Goal: Information Seeking & Learning: Learn about a topic

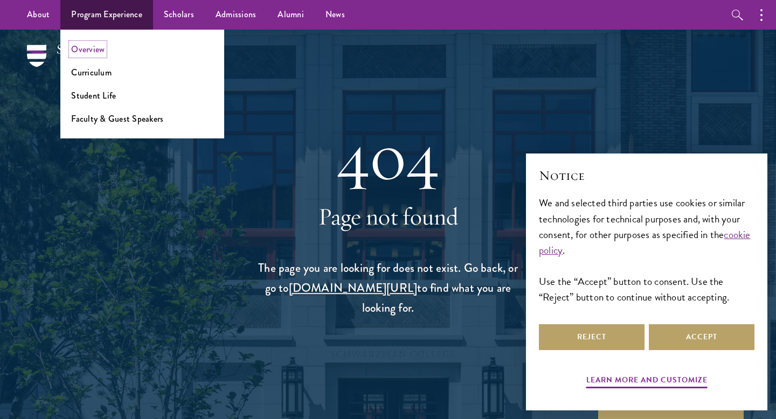
click at [91, 54] on link "Overview" at bounding box center [87, 49] width 33 height 12
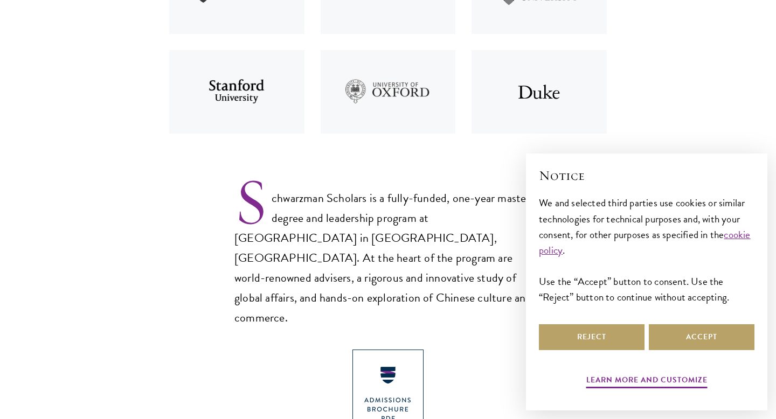
scroll to position [583, 0]
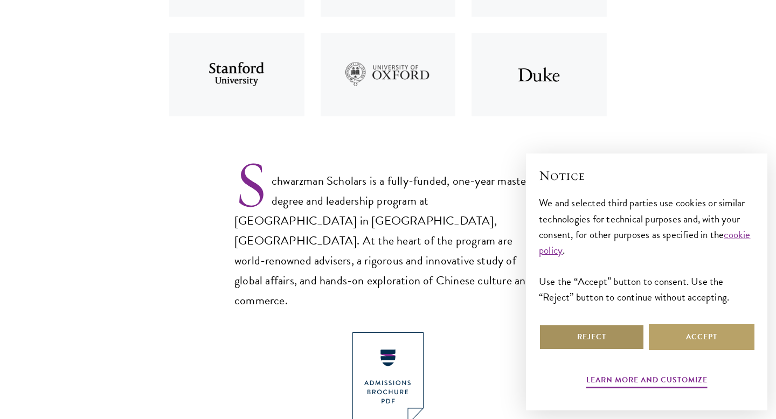
click at [582, 334] on button "Reject" at bounding box center [592, 337] width 106 height 26
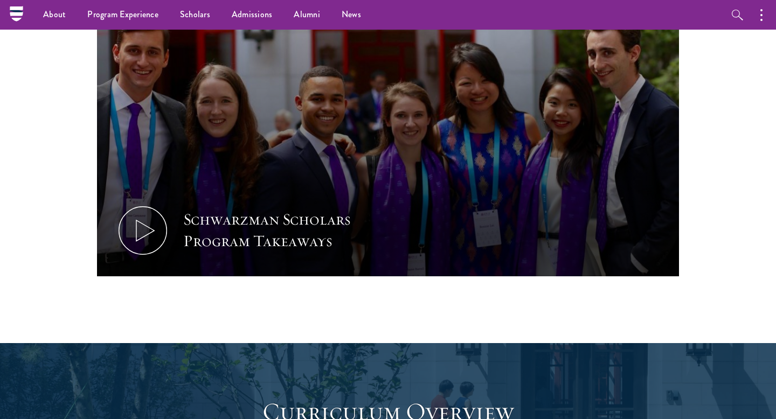
scroll to position [797, 0]
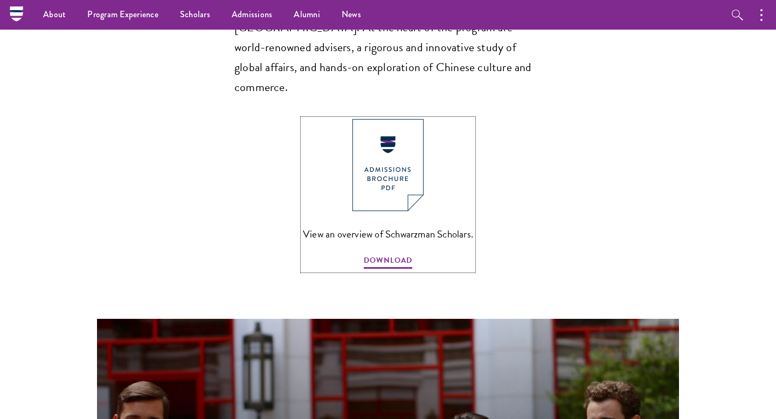
click at [396, 119] on img at bounding box center [387, 165] width 71 height 92
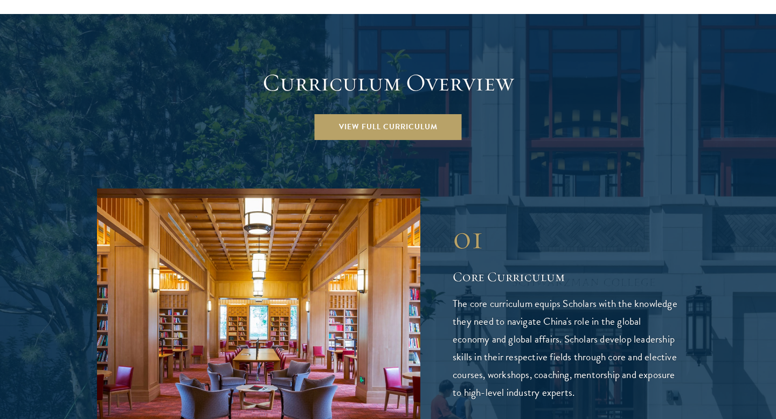
scroll to position [1518, 0]
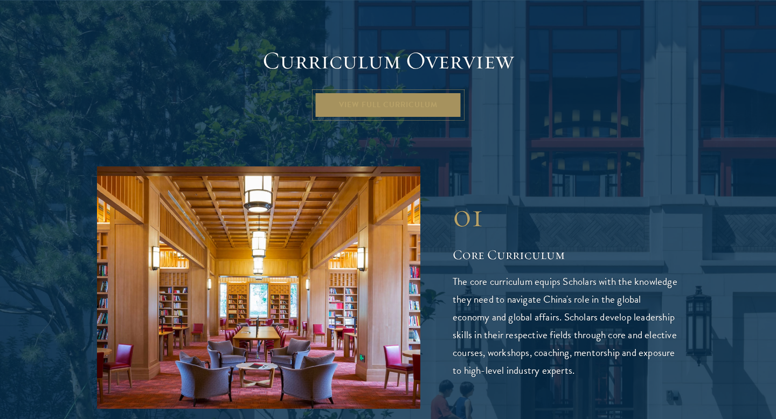
click at [402, 92] on link "View Full Curriculum" at bounding box center [388, 105] width 147 height 26
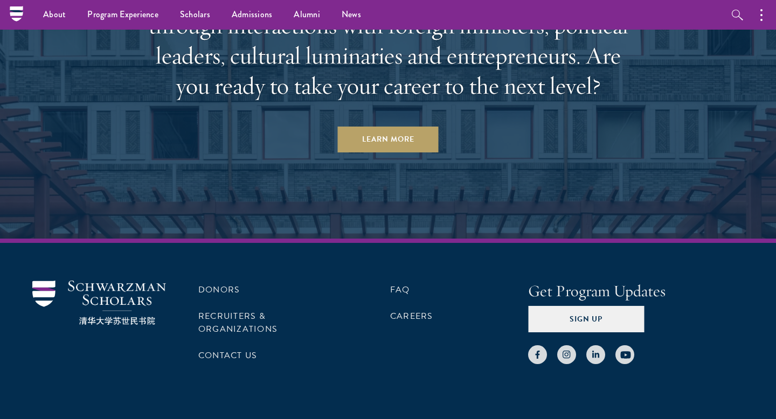
scroll to position [5495, 0]
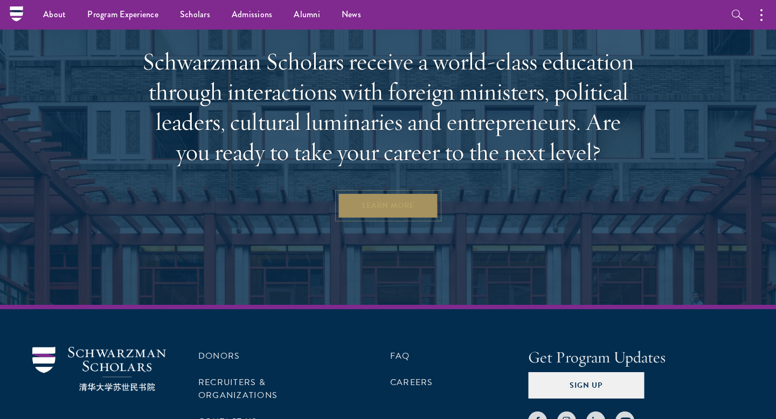
click at [389, 193] on link "Learn More" at bounding box center [388, 206] width 101 height 26
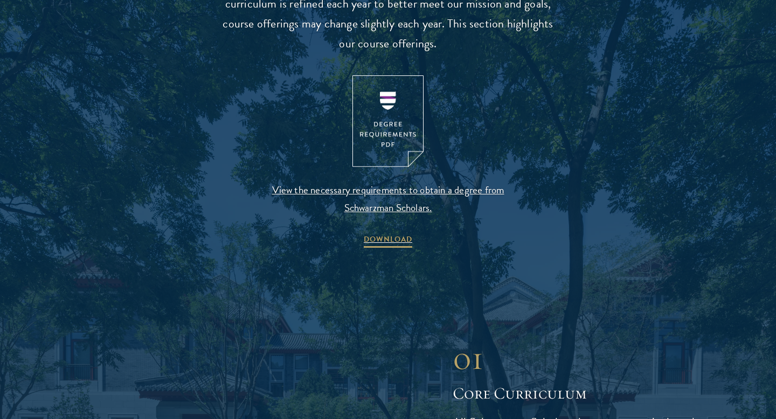
scroll to position [1132, 0]
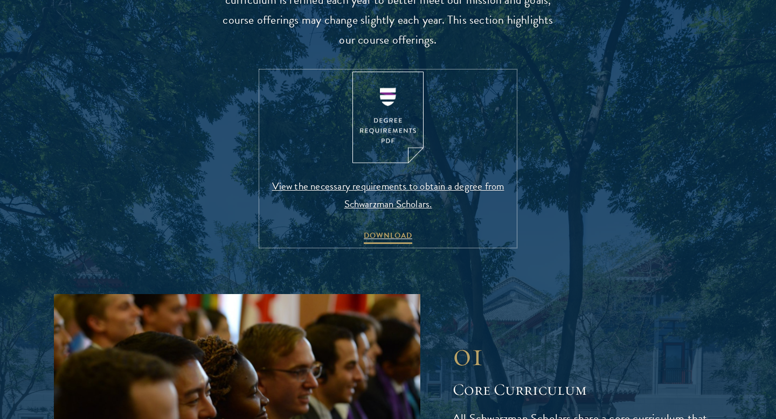
click at [385, 105] on img at bounding box center [387, 118] width 71 height 92
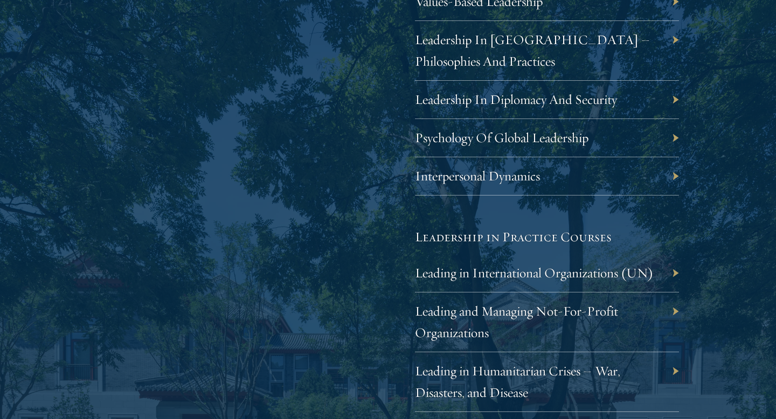
scroll to position [2035, 0]
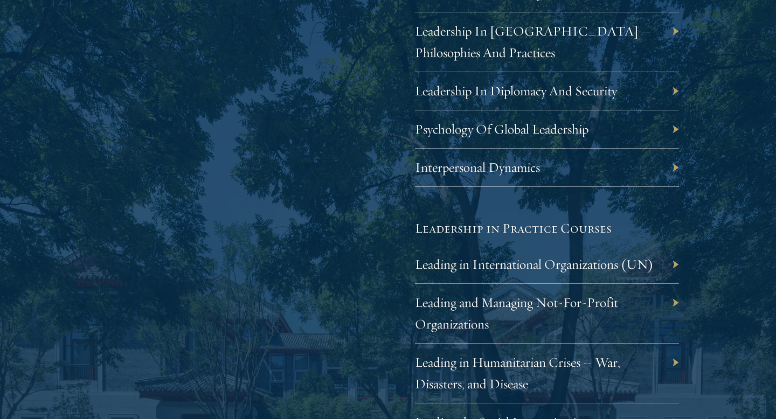
click at [647, 171] on div "Interpersonal Dynamics" at bounding box center [547, 168] width 264 height 38
click at [673, 164] on div "Interpersonal Dynamics" at bounding box center [547, 168] width 264 height 38
click at [665, 166] on div "Interpersonal Dynamics" at bounding box center [547, 168] width 264 height 38
click at [471, 168] on link "Interpersonal Dynamics" at bounding box center [485, 167] width 125 height 17
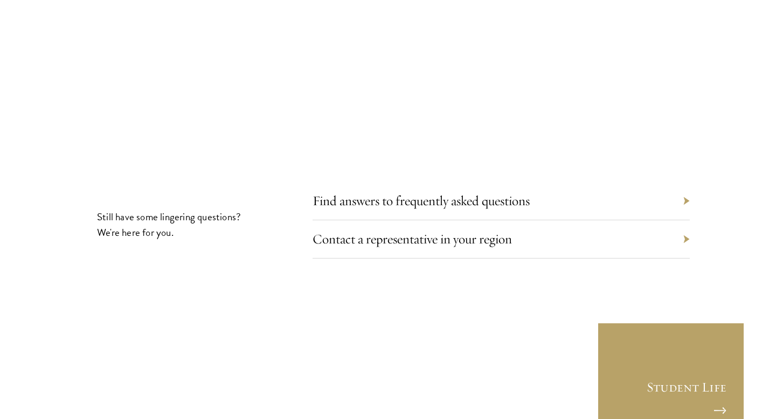
scroll to position [5832, 0]
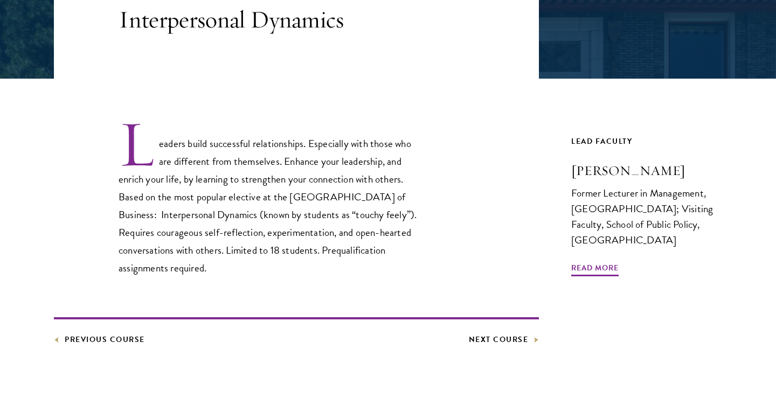
scroll to position [277, 0]
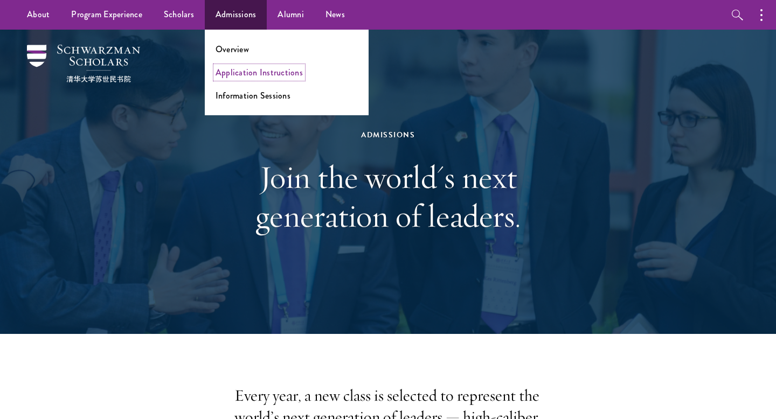
click at [241, 73] on link "Application Instructions" at bounding box center [258, 72] width 87 height 12
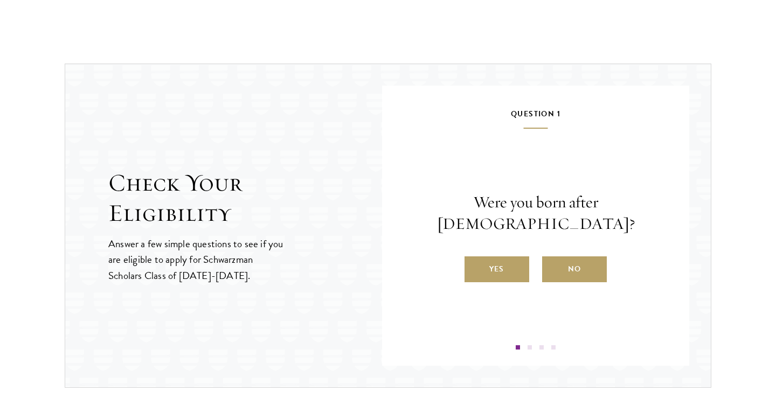
scroll to position [1078, 0]
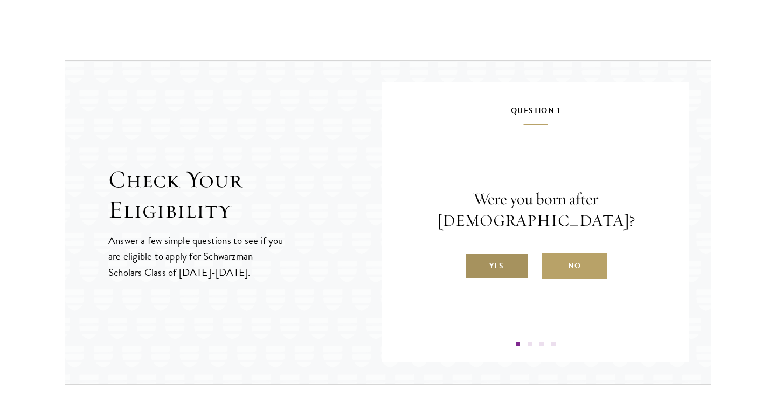
click at [496, 259] on label "Yes" at bounding box center [496, 266] width 65 height 26
click at [474, 259] on input "Yes" at bounding box center [469, 259] width 10 height 10
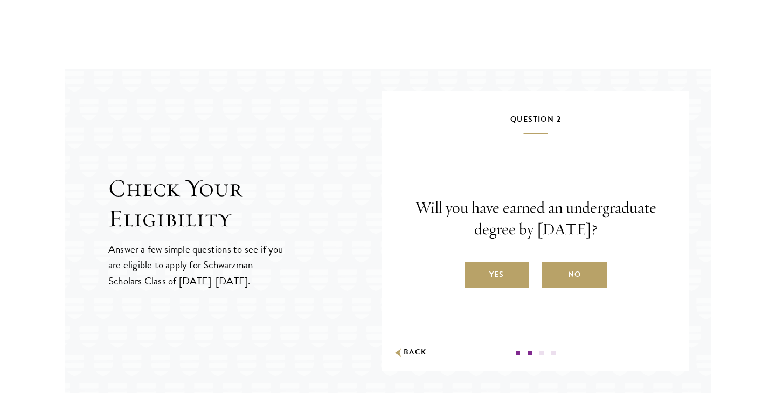
scroll to position [1076, 0]
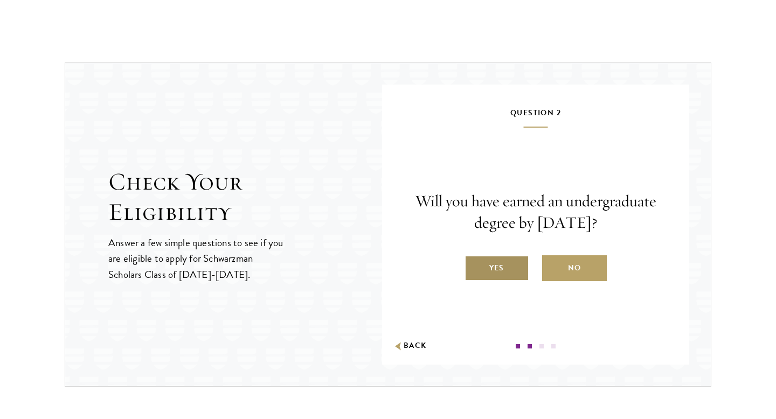
click at [489, 272] on label "Yes" at bounding box center [496, 268] width 65 height 26
click at [474, 266] on input "Yes" at bounding box center [469, 261] width 10 height 10
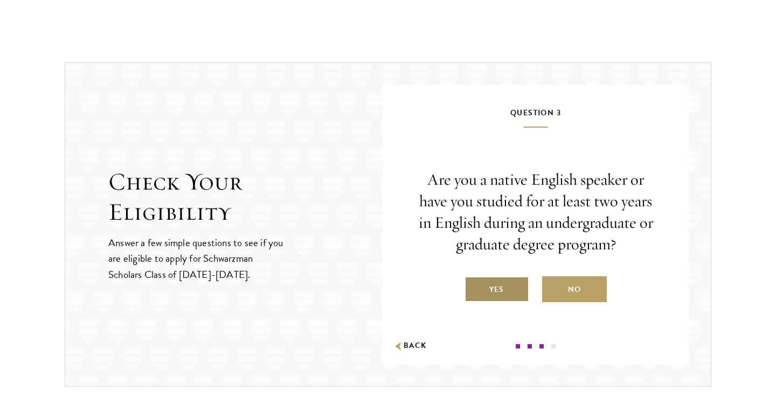
click at [500, 295] on label "Yes" at bounding box center [496, 289] width 65 height 26
click at [474, 288] on input "Yes" at bounding box center [469, 283] width 10 height 10
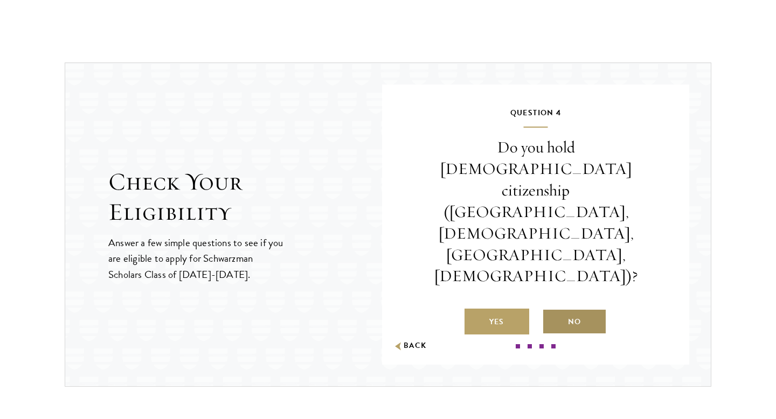
click at [584, 309] on label "No" at bounding box center [574, 322] width 65 height 26
click at [552, 310] on input "No" at bounding box center [547, 315] width 10 height 10
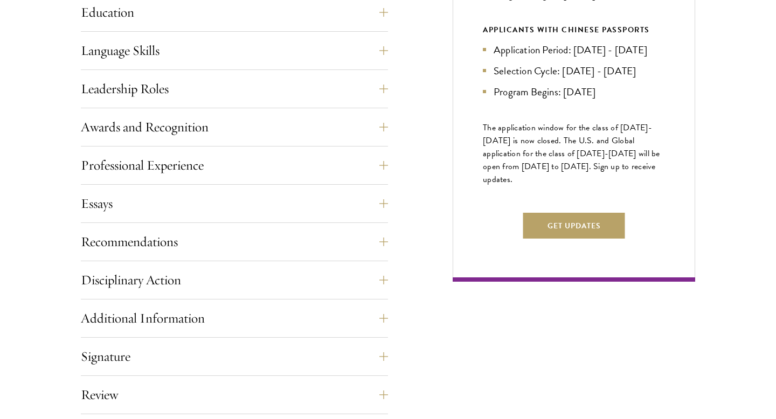
scroll to position [592, 0]
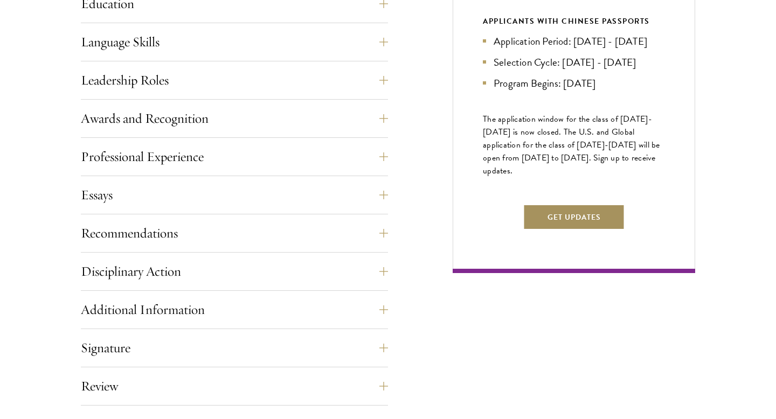
click at [583, 230] on button "Get Updates" at bounding box center [574, 217] width 102 height 26
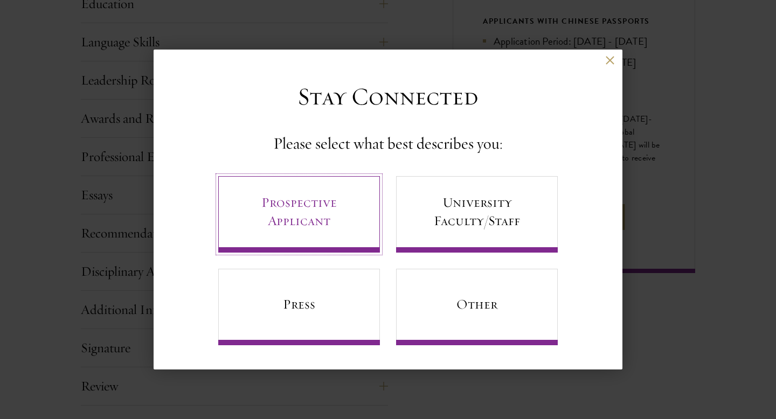
click at [282, 223] on link "Prospective Applicant" at bounding box center [299, 214] width 162 height 76
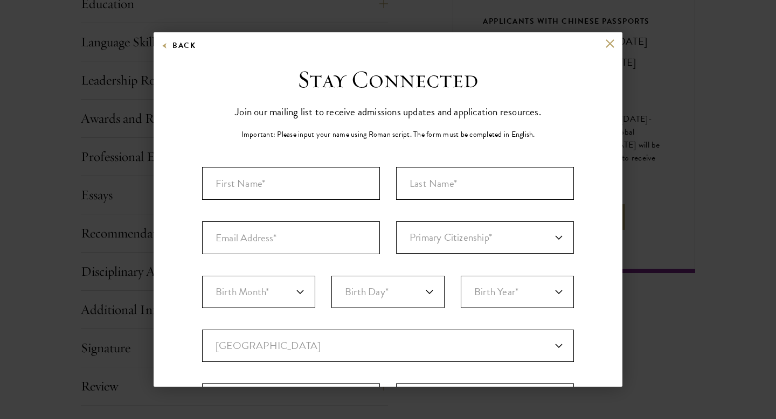
click at [314, 162] on div "Stay Connected Join our mailing list to receive admissions updates and applicat…" at bounding box center [388, 370] width 372 height 611
click at [311, 181] on input "First Name*" at bounding box center [291, 183] width 178 height 33
type input "Jazmine"
click at [467, 172] on input "Last Name (Family Name)*" at bounding box center [485, 183] width 178 height 33
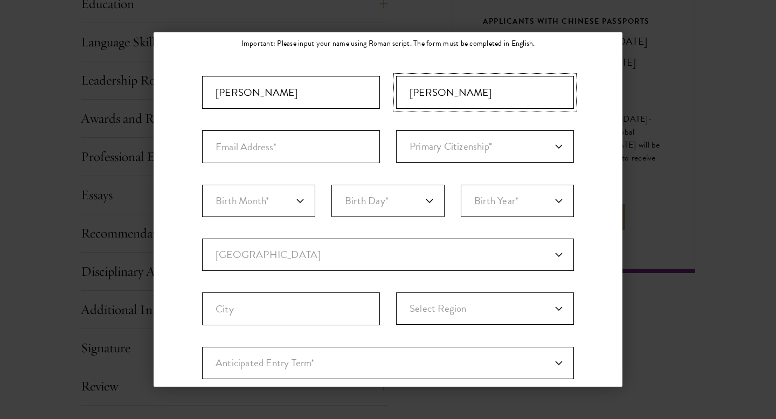
type input "Smith"
click at [321, 151] on input "Email Address*" at bounding box center [291, 146] width 178 height 33
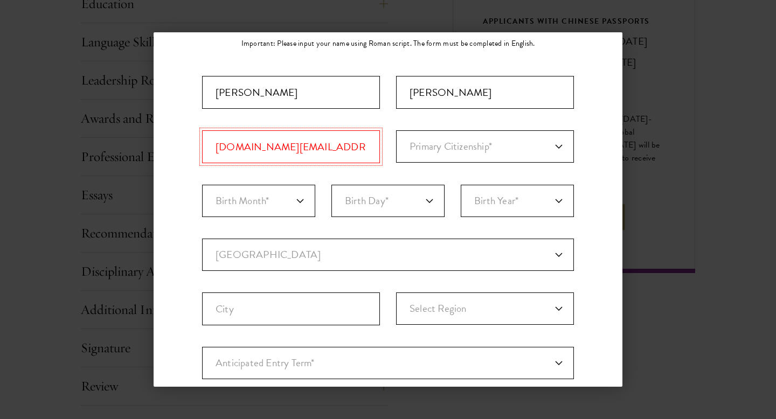
type input "Jazmines.education@gmail.com"
click at [452, 152] on select "Primary Citizenship* Afghanistan Aland Islands Albania Algeria Andorra Angola A…" at bounding box center [485, 146] width 178 height 32
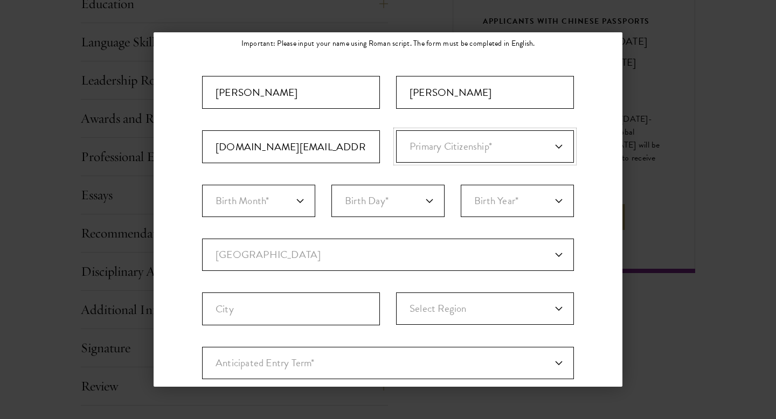
select select "US"
click at [396, 130] on select "Primary Citizenship* Afghanistan Aland Islands Albania Algeria Andorra Angola A…" at bounding box center [485, 146] width 178 height 32
click at [290, 204] on select "Birth Month* January February March April May June July August September Octobe…" at bounding box center [258, 201] width 113 height 32
select select "10"
click at [202, 185] on select "Birth Month* January February March April May June July August September Octobe…" at bounding box center [258, 201] width 113 height 32
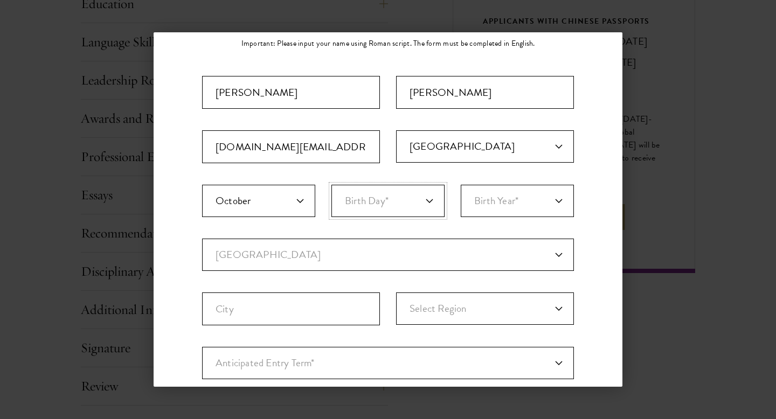
click at [397, 200] on select "Birth Day* 1 2 3 4 5 6 7 8 9 10 11 12 13 14 15 16 17 18 19 20 21 22 23 24 25 26…" at bounding box center [387, 201] width 113 height 32
select select "24"
click at [331, 185] on select "Birth Day* 1 2 3 4 5 6 7 8 9 10 11 12 13 14 15 16 17 18 19 20 21 22 23 24 25 26…" at bounding box center [387, 201] width 113 height 32
click at [515, 198] on select "Birth Year* 2025 2024 2023 2022 2021 2020 2019 2018 2017 2016 2015 2014 2013 20…" at bounding box center [516, 201] width 113 height 32
select select "2000"
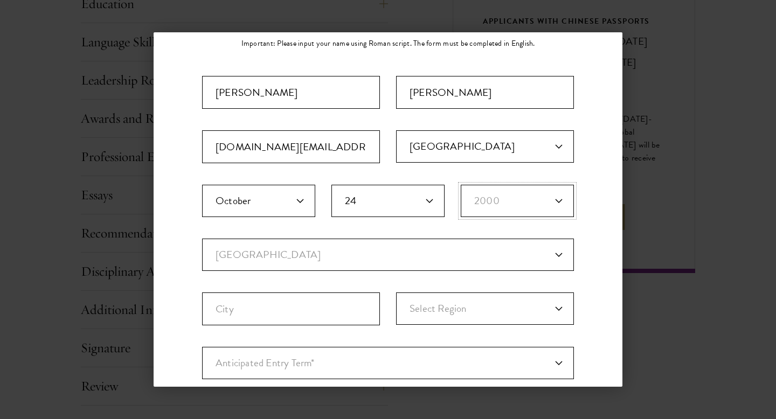
click at [460, 185] on select "Birth Year* 2025 2024 2023 2022 2021 2020 2019 2018 2017 2016 2015 2014 2013 20…" at bounding box center [516, 201] width 113 height 32
click at [322, 258] on select "Current Country Afghanistan Aland Islands Albania Algeria Andorra Angola Anguil…" at bounding box center [388, 255] width 372 height 32
select select "US"
click at [202, 239] on select "Current Country Afghanistan Aland Islands Albania Algeria Andorra Angola Anguil…" at bounding box center [388, 255] width 372 height 32
select select
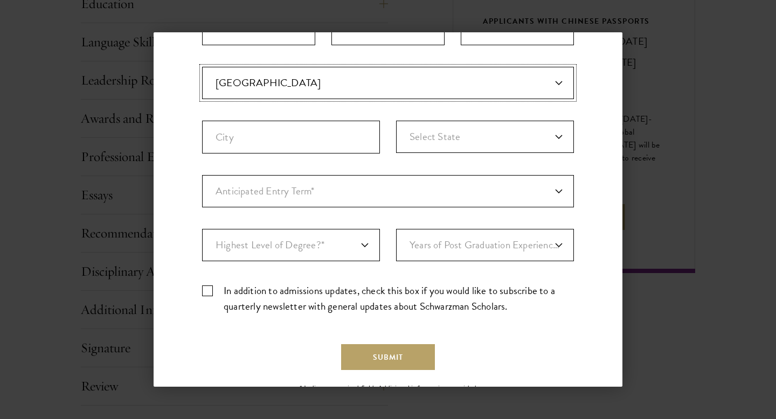
scroll to position [264, 0]
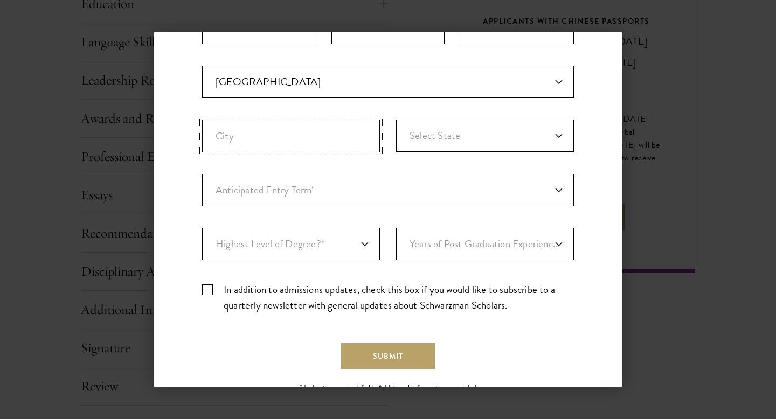
click at [279, 143] on input "City" at bounding box center [291, 136] width 178 height 33
type input "Arleta"
click at [344, 186] on select "Anticipated Entry Term* August 2026 (Application opens April 2025) Just Explori…" at bounding box center [388, 190] width 372 height 32
select select "e64b8ab3-eabb-4867-96d5-7e6b4840665f"
click at [202, 174] on select "Anticipated Entry Term* August 2026 (Application opens April 2025) Just Explori…" at bounding box center [388, 190] width 372 height 32
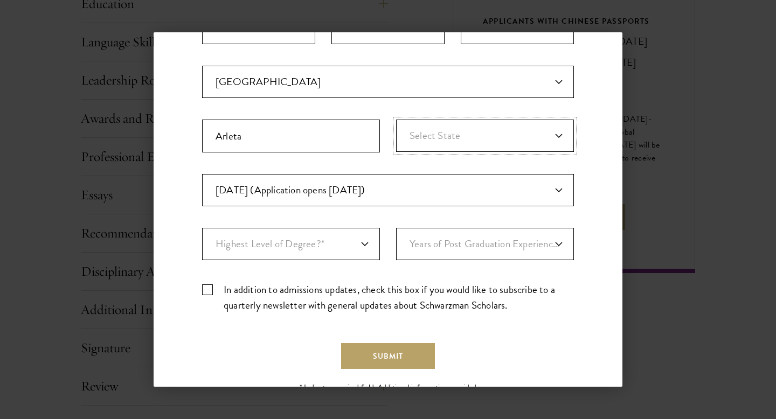
click at [470, 135] on select "Select State Alabama Alaska American Samoa APO/FPO (AA) APO/FPO (AE) APO/FPO (A…" at bounding box center [485, 136] width 178 height 32
select select "CA"
click at [396, 120] on select "Select State Alabama Alaska American Samoa APO/FPO (AA) APO/FPO (AE) APO/FPO (A…" at bounding box center [485, 136] width 178 height 32
click at [351, 246] on select "Highest Level of Degree?* PHD Bachelor's Master's Current Undergraduate Student" at bounding box center [291, 244] width 178 height 32
select select "009547fe-3364-4351-8e81-63abea734008"
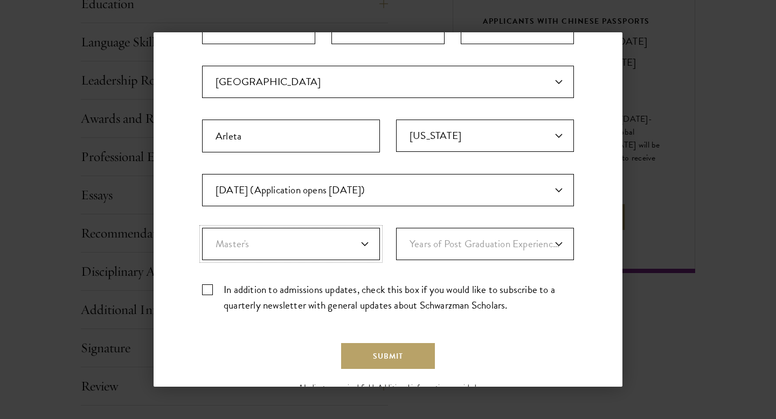
click at [202, 228] on select "Highest Level of Degree?* PHD Bachelor's Master's Current Undergraduate Student" at bounding box center [291, 244] width 178 height 32
click at [497, 240] on select "Years of Post Graduation Experience?* 1 2 3 4 5 6 7 8 9 10" at bounding box center [485, 244] width 178 height 32
select select "2"
click at [396, 228] on select "Years of Post Graduation Experience?* 1 2 3 4 5 6 7 8 9 10" at bounding box center [485, 244] width 178 height 32
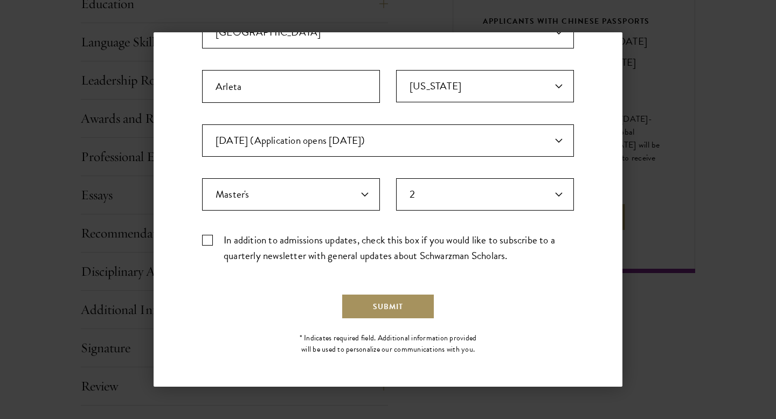
click at [400, 310] on button "Submit" at bounding box center [388, 307] width 94 height 26
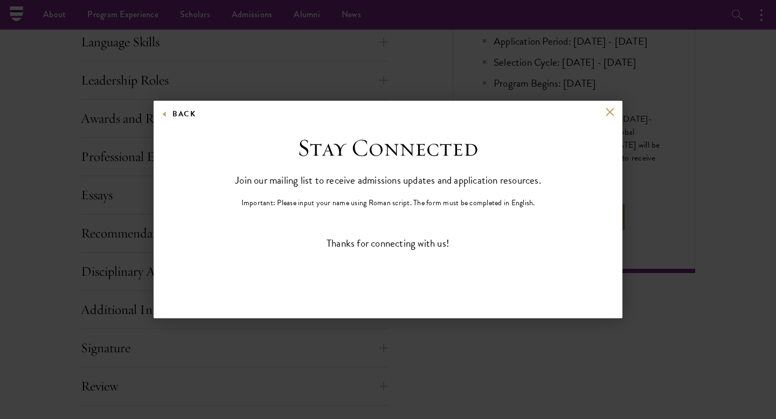
scroll to position [0, 0]
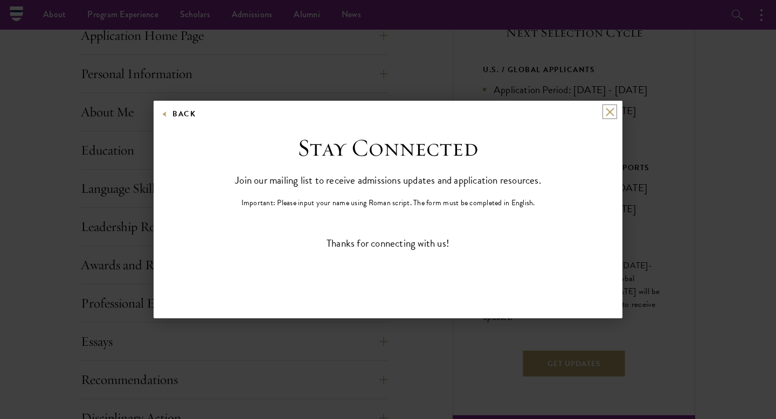
click at [612, 114] on button at bounding box center [609, 111] width 9 height 9
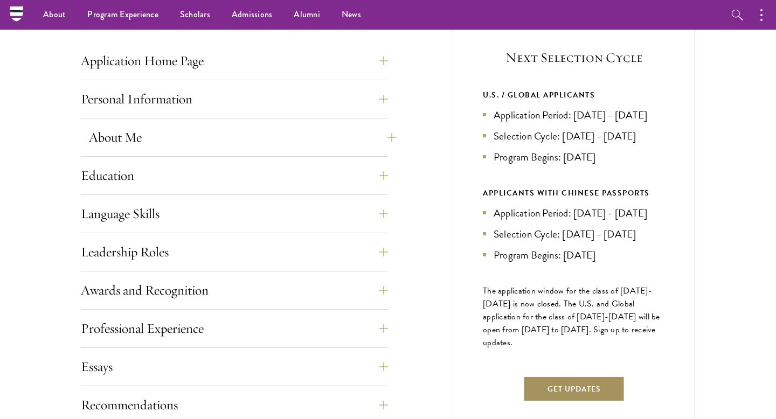
scroll to position [418, 0]
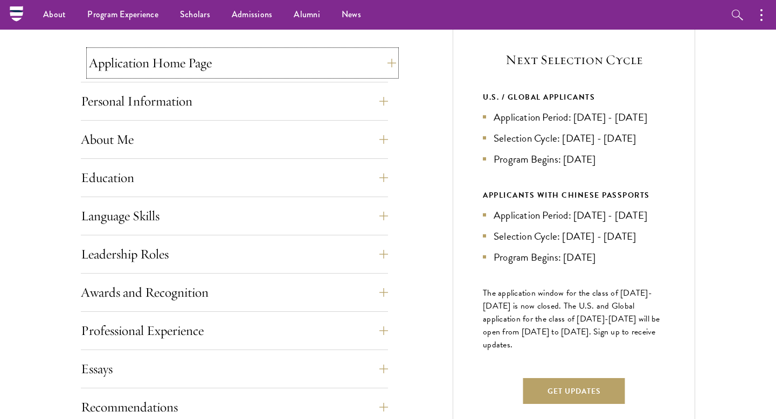
click at [385, 66] on button "Application Home Page" at bounding box center [242, 63] width 307 height 26
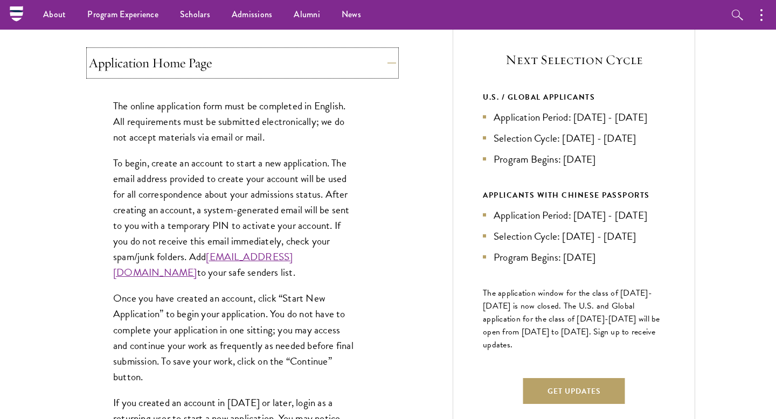
click at [378, 65] on button "Application Home Page" at bounding box center [242, 63] width 307 height 26
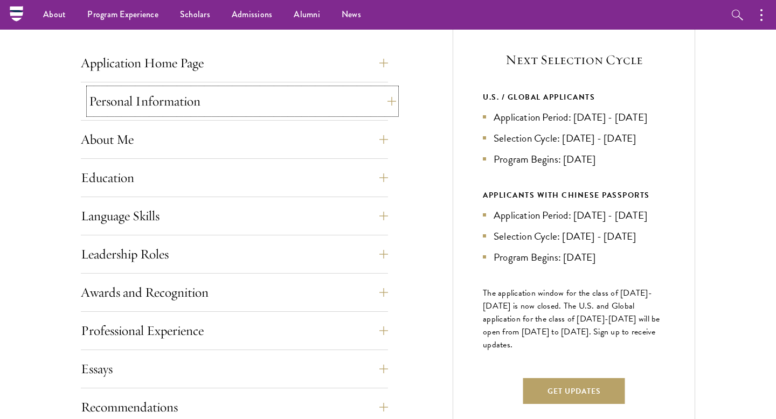
click at [386, 104] on button "Personal Information" at bounding box center [242, 101] width 307 height 26
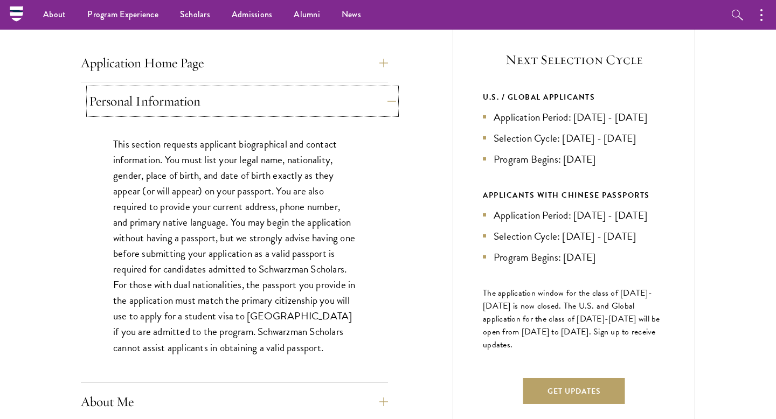
click at [381, 100] on button "Personal Information" at bounding box center [242, 101] width 307 height 26
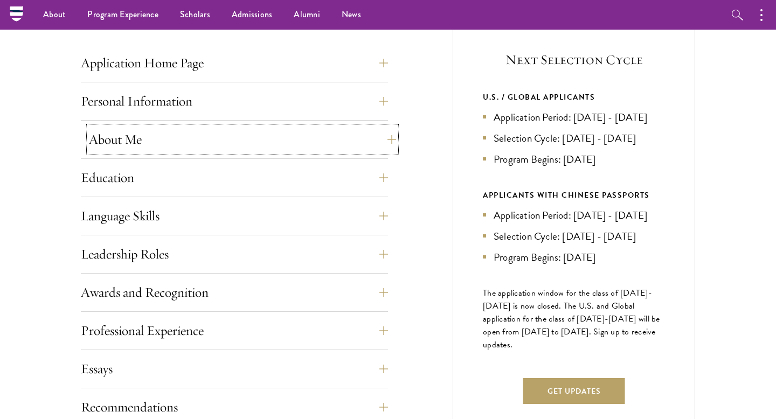
click at [385, 131] on button "About Me" at bounding box center [242, 140] width 307 height 26
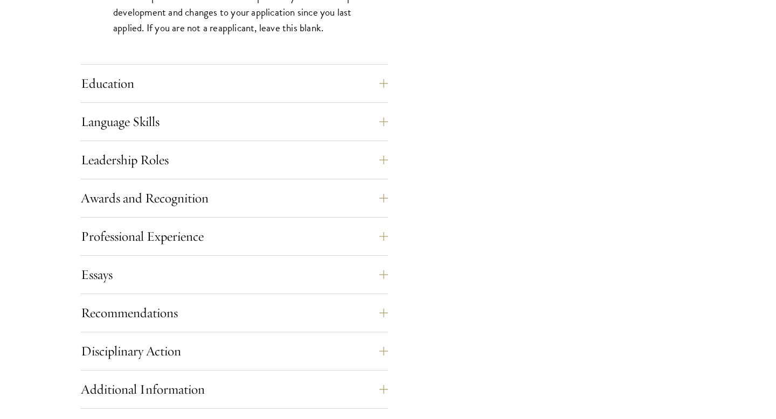
scroll to position [1039, 0]
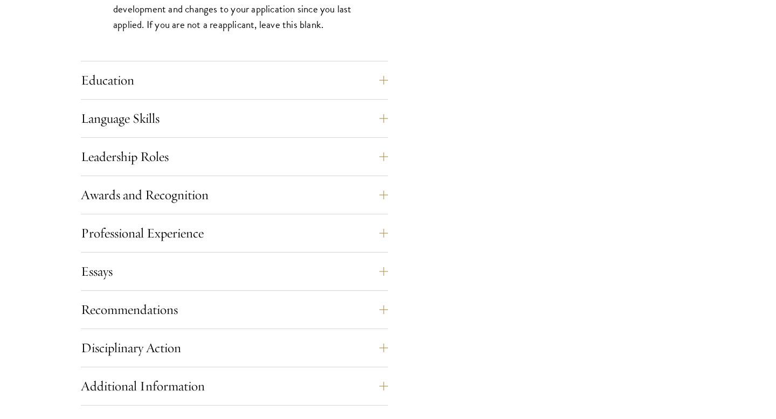
click at [383, 79] on button "Education" at bounding box center [242, 80] width 307 height 26
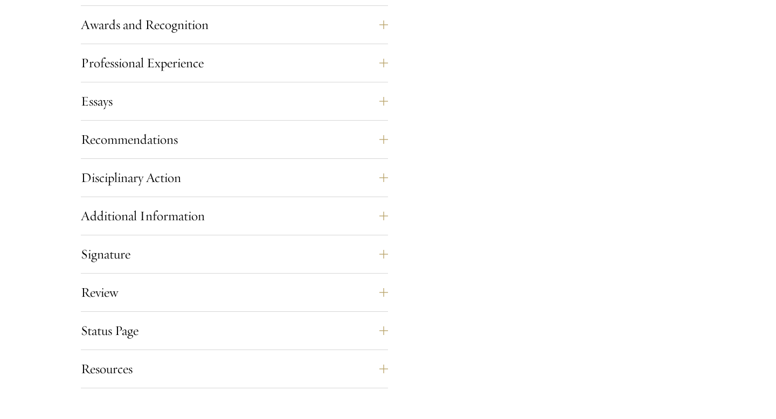
scroll to position [1775, 0]
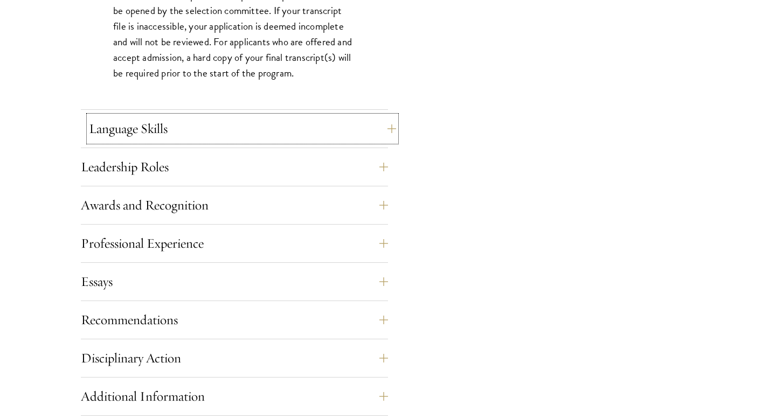
click at [376, 128] on button "Language Skills" at bounding box center [242, 129] width 307 height 26
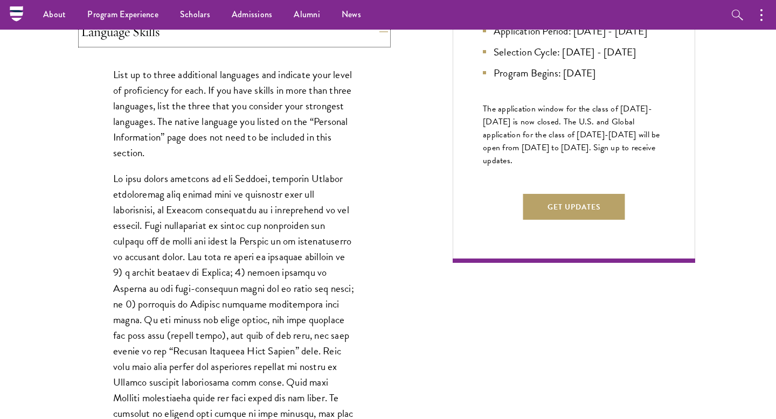
scroll to position [564, 0]
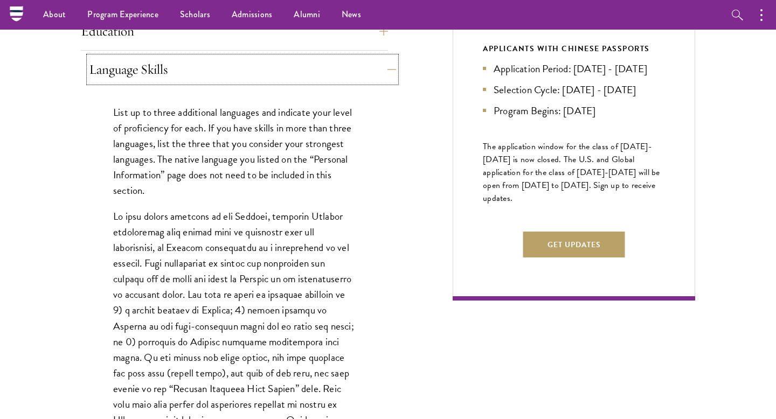
click at [386, 66] on button "Language Skills" at bounding box center [242, 70] width 307 height 26
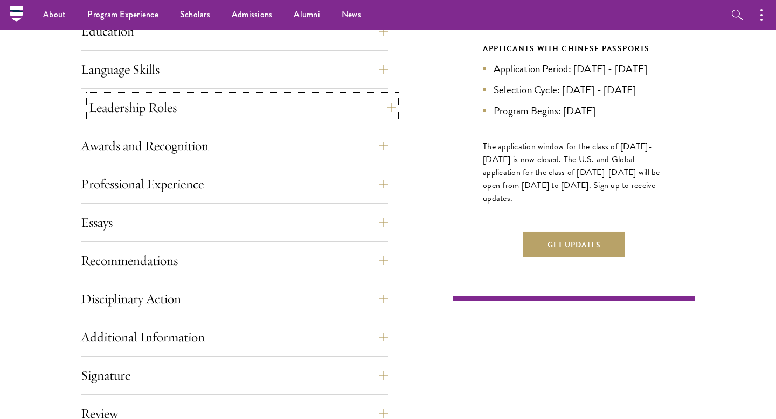
click at [369, 110] on button "Leadership Roles" at bounding box center [242, 108] width 307 height 26
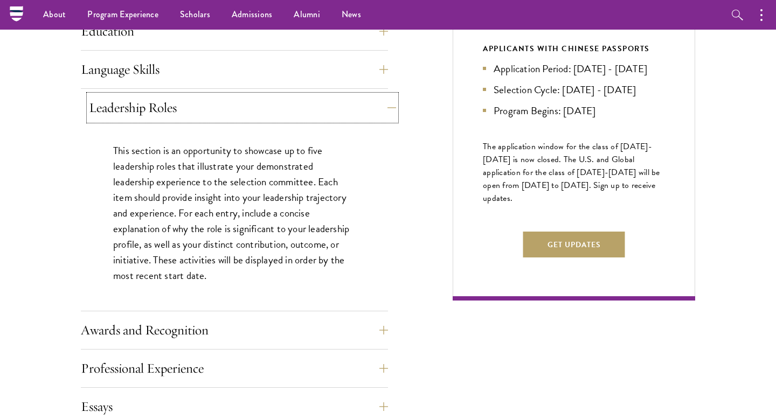
click at [377, 107] on button "Leadership Roles" at bounding box center [242, 108] width 307 height 26
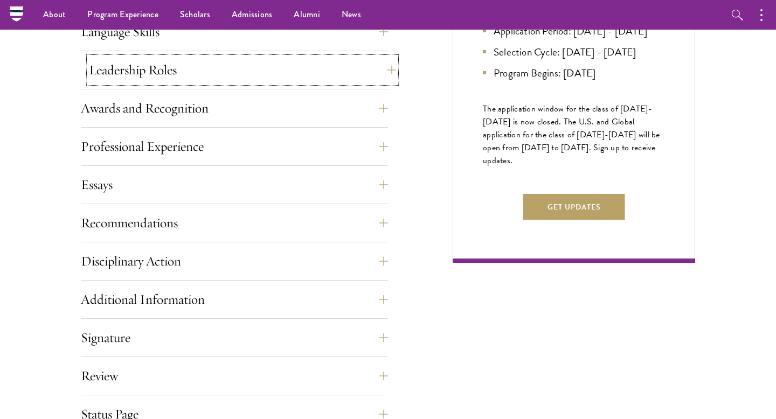
scroll to position [605, 0]
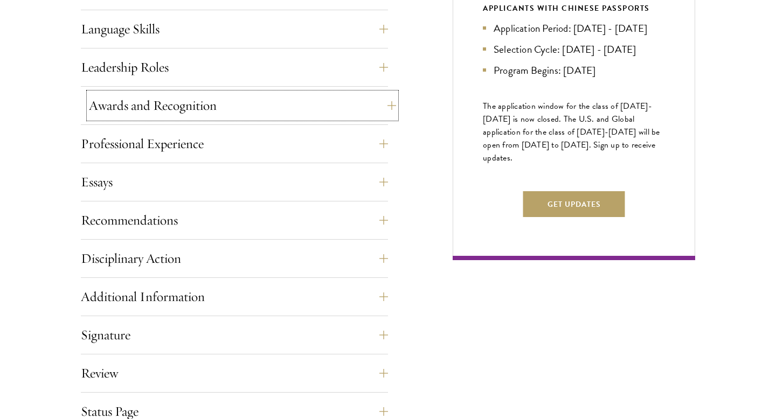
click at [366, 101] on button "Awards and Recognition" at bounding box center [242, 106] width 307 height 26
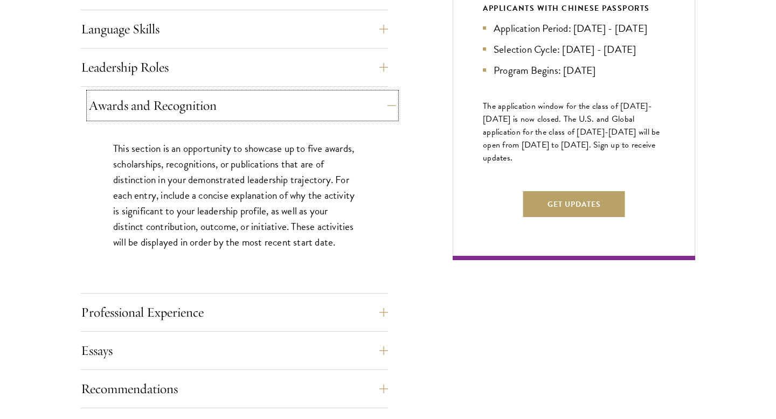
click at [345, 101] on button "Awards and Recognition" at bounding box center [242, 106] width 307 height 26
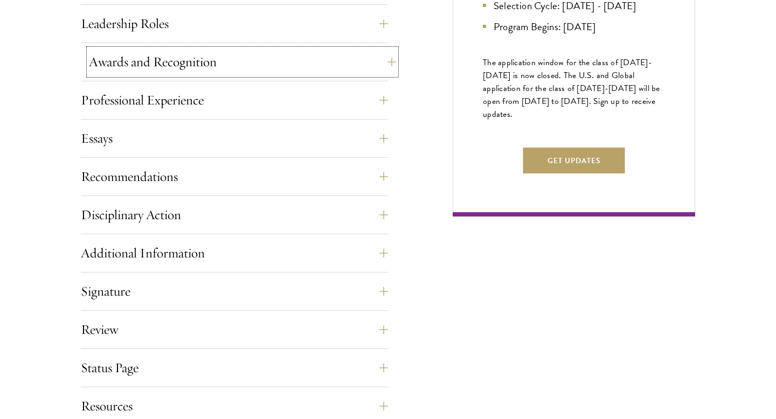
scroll to position [667, 0]
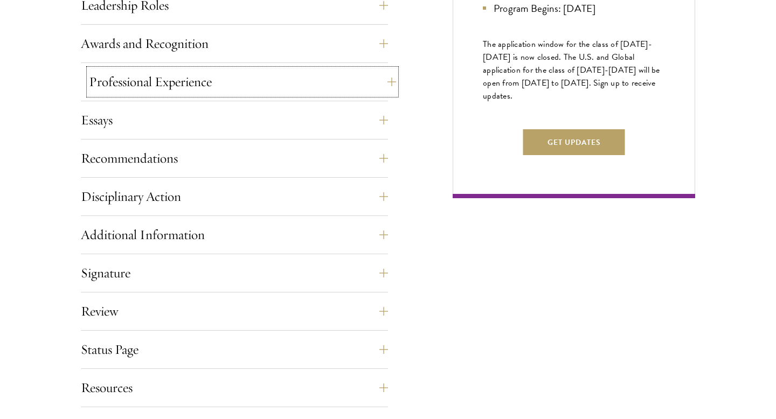
click at [324, 85] on button "Professional Experience" at bounding box center [242, 82] width 307 height 26
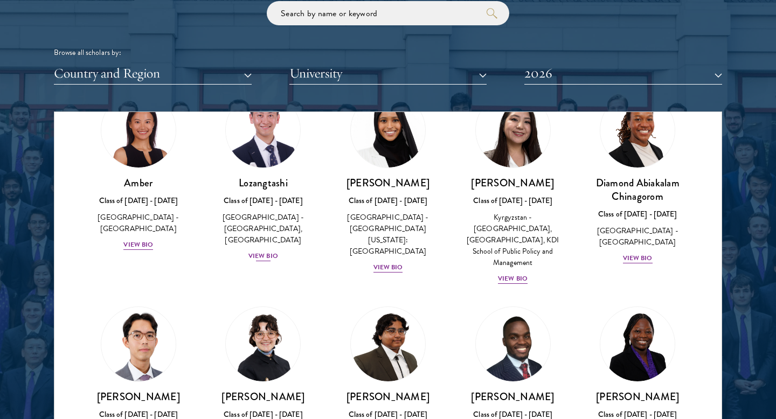
scroll to position [84, 0]
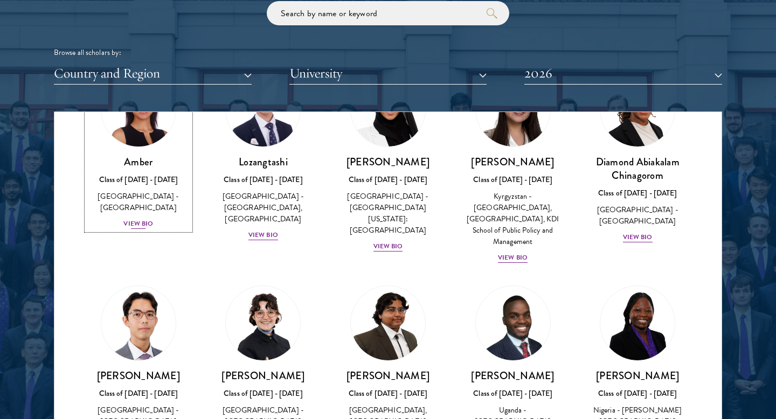
click at [138, 219] on div "View Bio" at bounding box center [138, 224] width 30 height 10
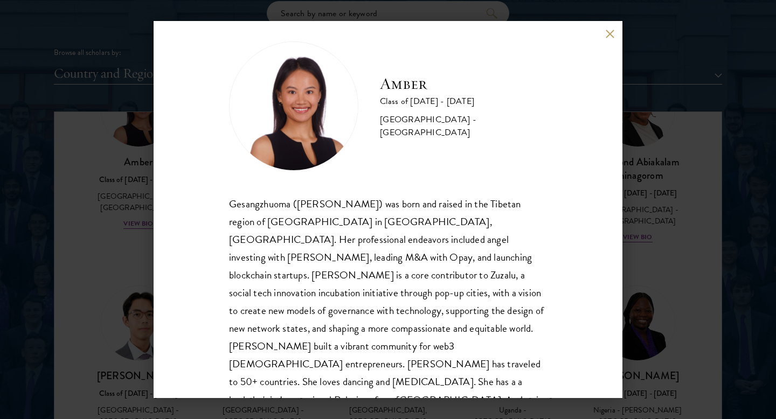
scroll to position [19, 0]
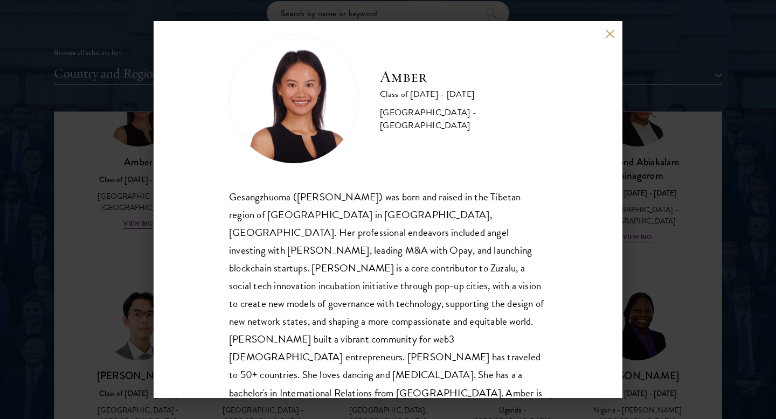
click at [611, 36] on button at bounding box center [609, 33] width 9 height 9
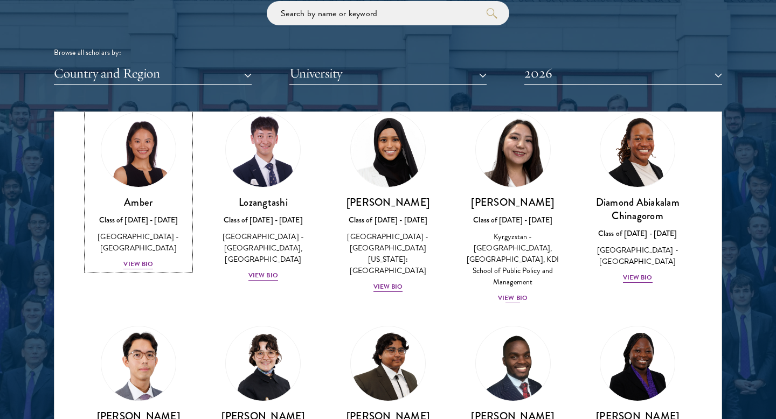
scroll to position [66, 0]
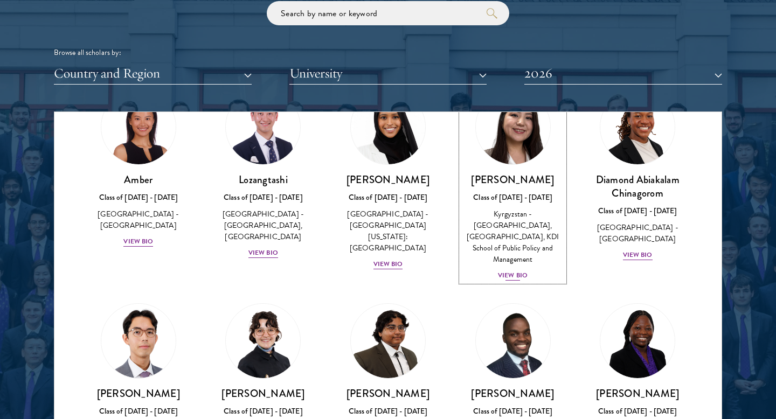
click at [514, 270] on div "View Bio" at bounding box center [513, 275] width 30 height 10
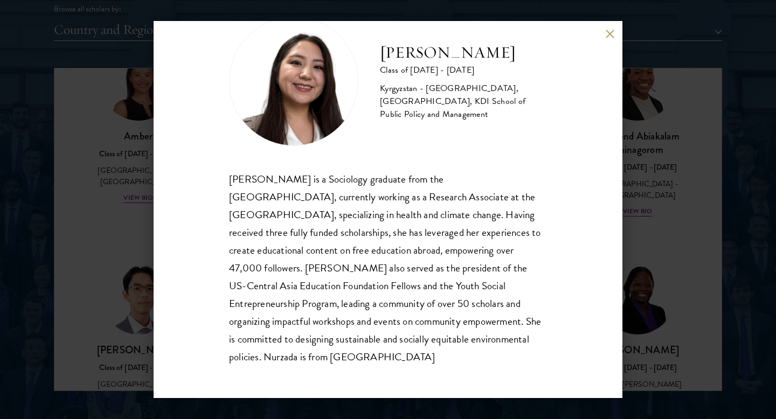
scroll to position [1372, 0]
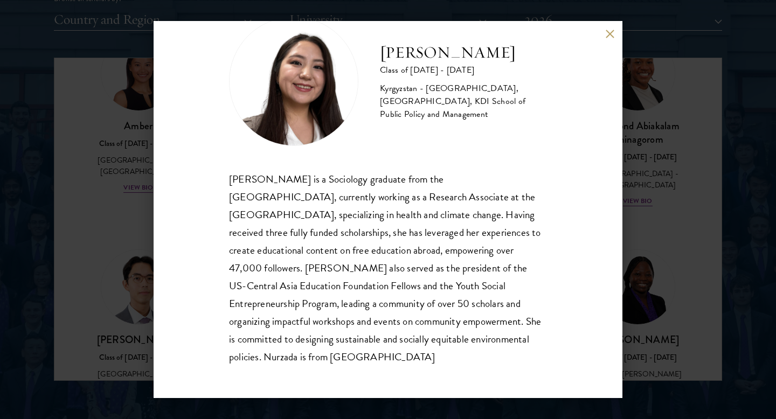
click at [610, 31] on button at bounding box center [609, 33] width 9 height 9
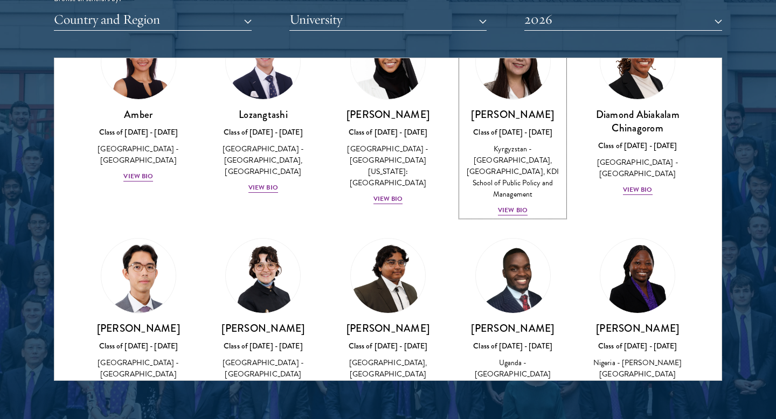
scroll to position [79, 0]
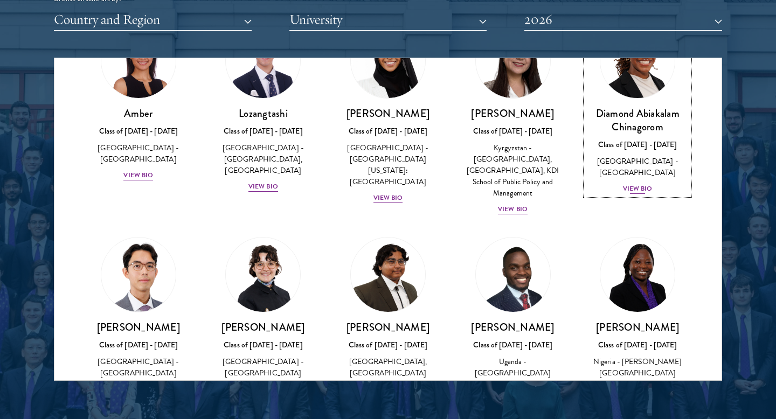
click at [646, 184] on div "View Bio" at bounding box center [638, 189] width 30 height 10
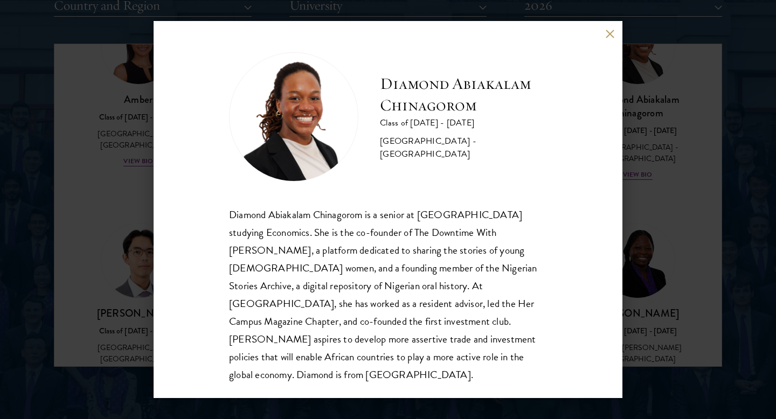
scroll to position [1387, 0]
click at [610, 37] on button at bounding box center [609, 33] width 9 height 9
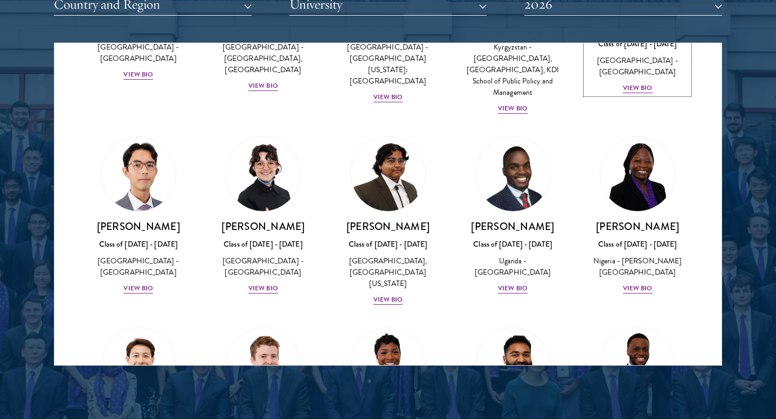
scroll to position [196, 0]
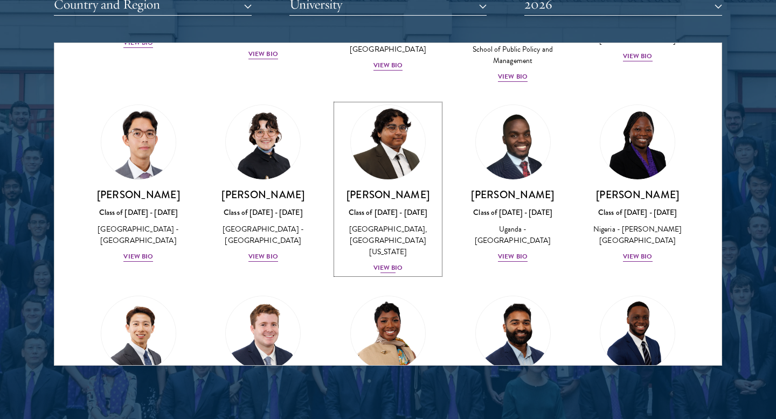
click at [394, 263] on div "View Bio" at bounding box center [388, 268] width 30 height 10
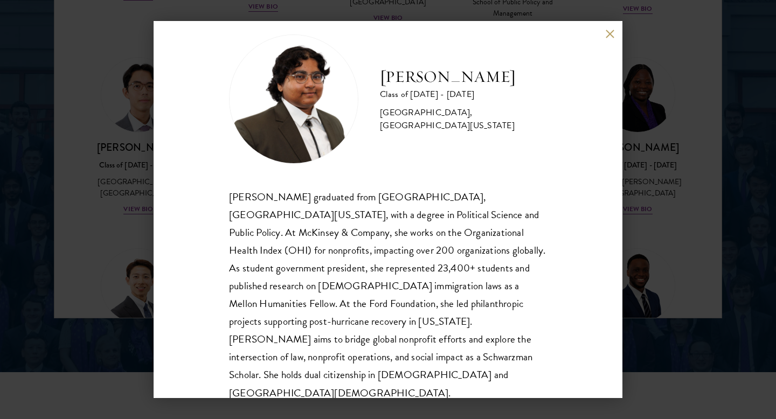
scroll to position [1441, 0]
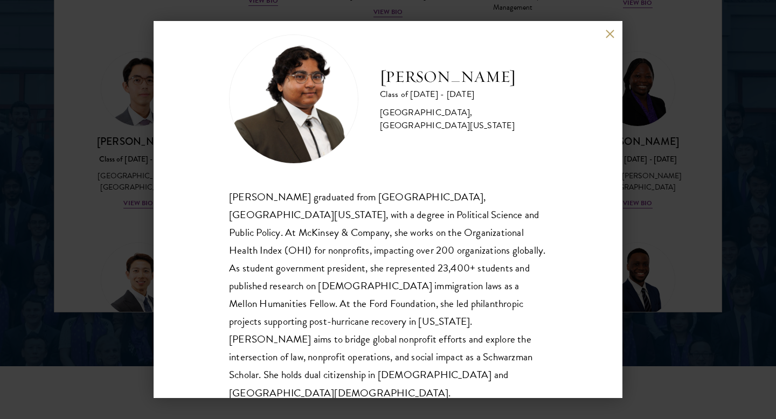
click at [607, 34] on button at bounding box center [609, 33] width 9 height 9
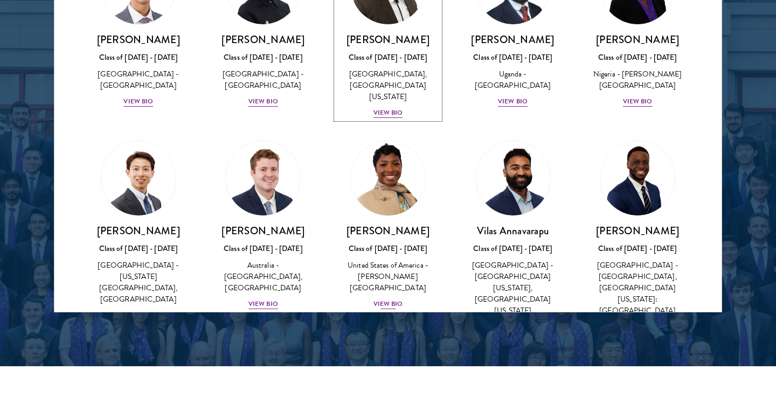
scroll to position [302, 0]
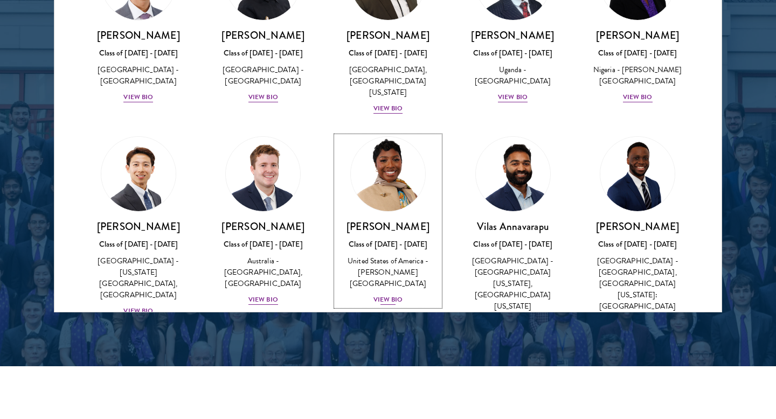
click at [393, 295] on div "View Bio" at bounding box center [388, 300] width 30 height 10
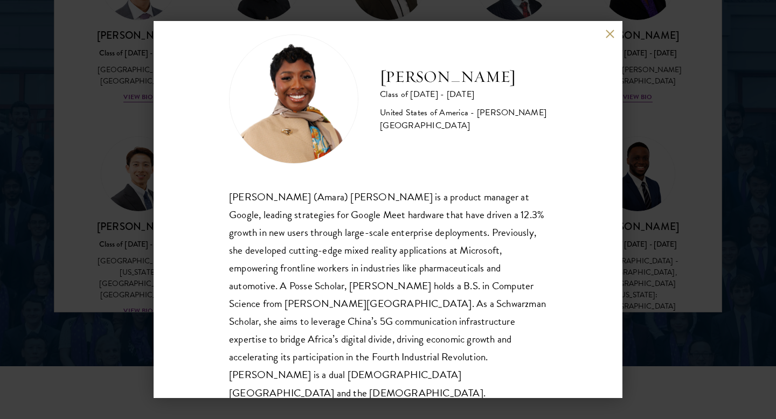
scroll to position [1475, 0]
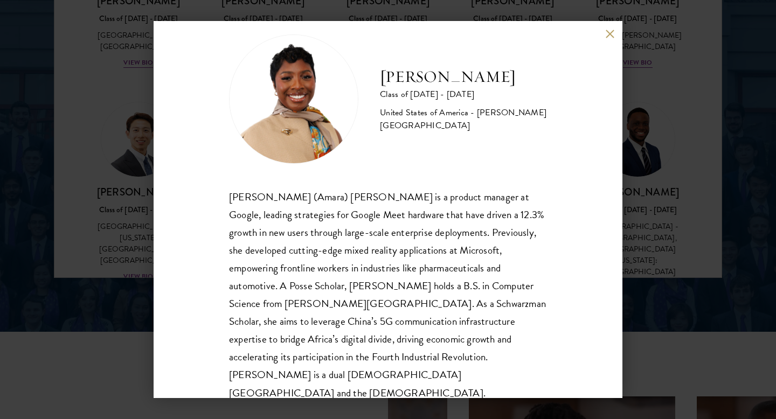
click at [606, 34] on button at bounding box center [609, 33] width 9 height 9
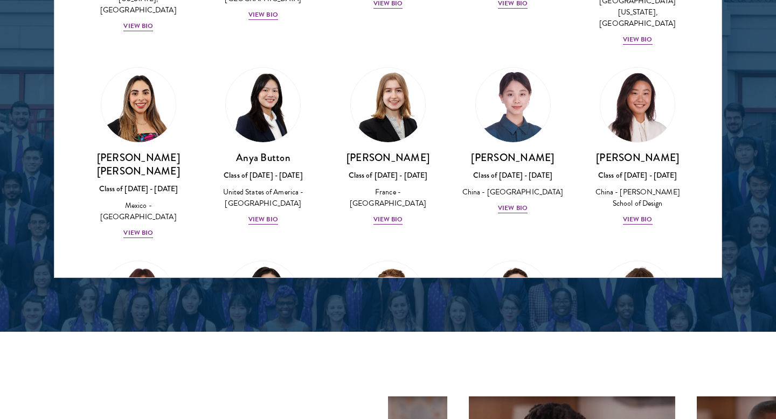
scroll to position [765, 0]
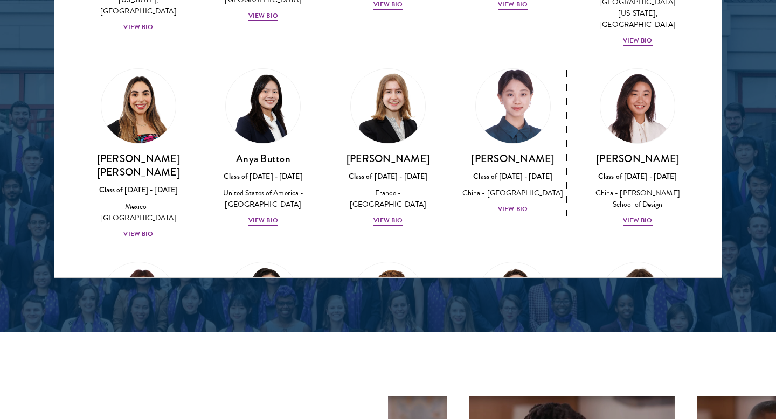
click at [505, 204] on div "View Bio" at bounding box center [513, 209] width 30 height 10
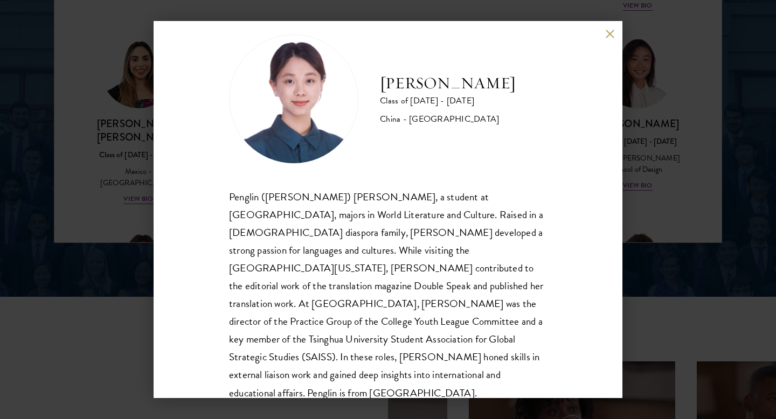
scroll to position [1524, 0]
